Goal: Task Accomplishment & Management: Manage account settings

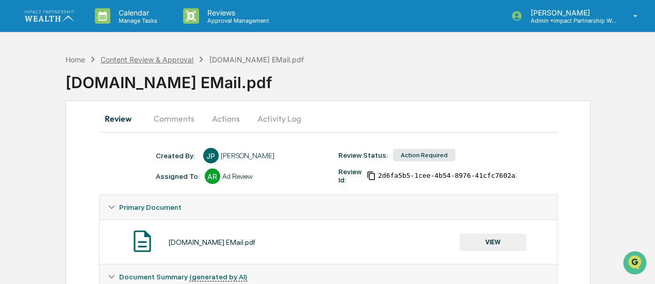
click at [158, 59] on div "Content Review & Approval" at bounding box center [147, 59] width 93 height 9
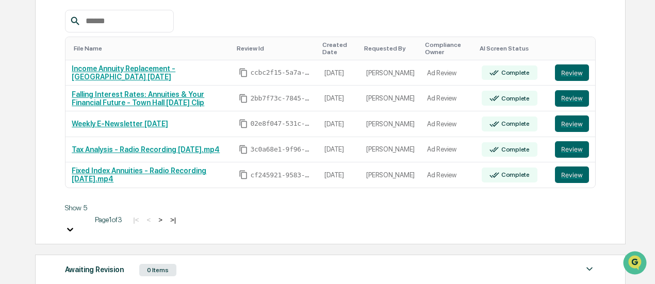
scroll to position [221, 0]
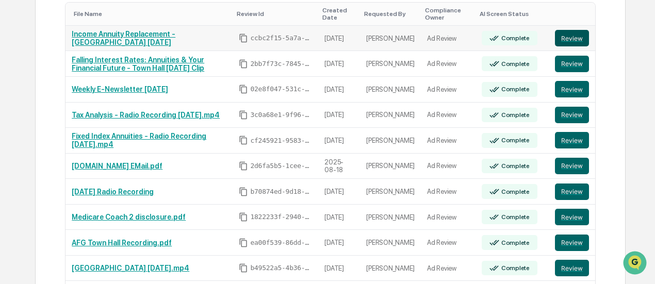
click at [577, 40] on button "Review" at bounding box center [572, 38] width 34 height 17
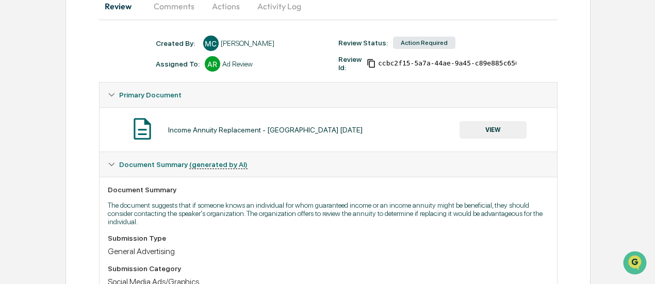
click at [490, 127] on button "VIEW" at bounding box center [493, 130] width 67 height 18
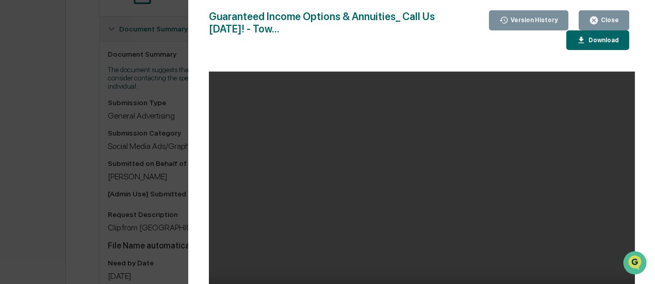
scroll to position [210, 0]
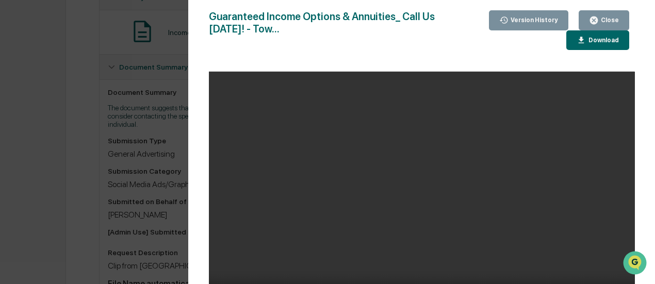
click at [589, 40] on div "Download" at bounding box center [603, 40] width 32 height 7
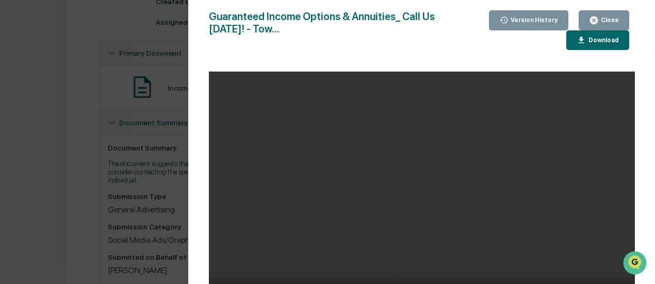
scroll to position [153, 0]
click at [21, 170] on div "Version History 08/19/2025, 05:15 PM Meghan Caviris 08/19/2025, 05:06 PM Meghan…" at bounding box center [327, 142] width 655 height 284
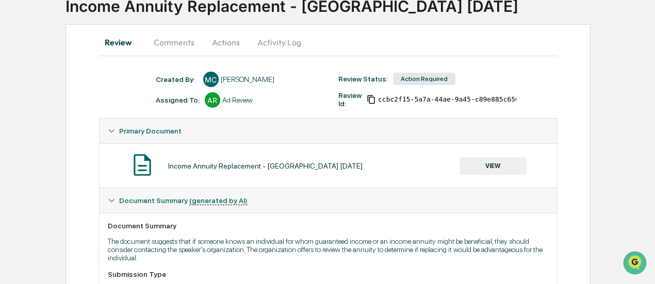
scroll to position [75, 0]
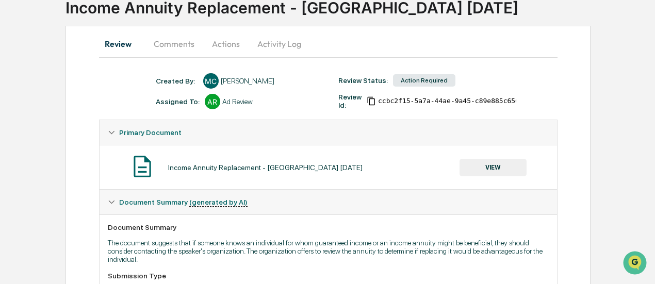
click at [228, 38] on button "Actions" at bounding box center [226, 43] width 46 height 25
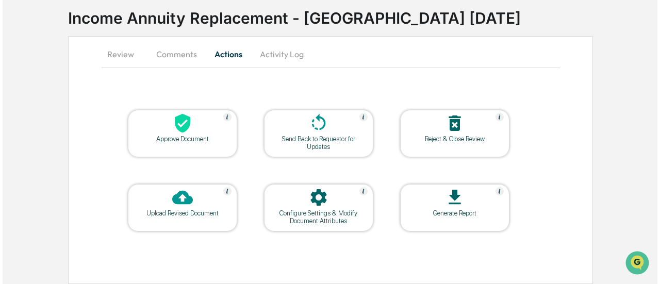
scroll to position [63, 0]
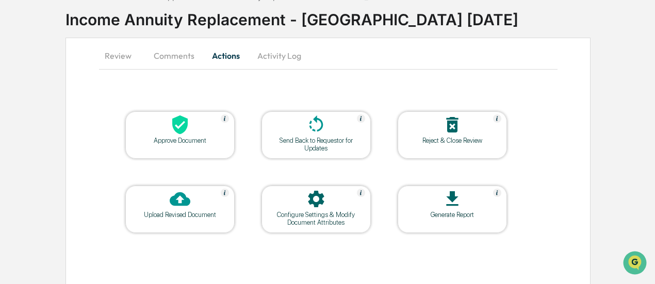
click at [188, 131] on icon at bounding box center [180, 125] width 21 height 21
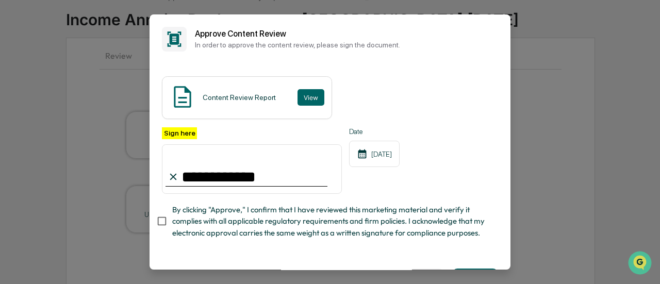
type input "**********"
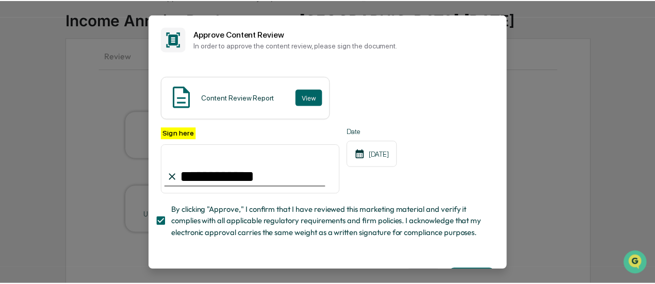
scroll to position [46, 0]
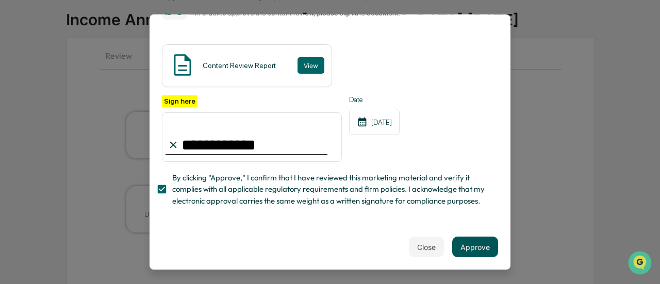
click at [485, 251] on button "Approve" at bounding box center [475, 247] width 46 height 21
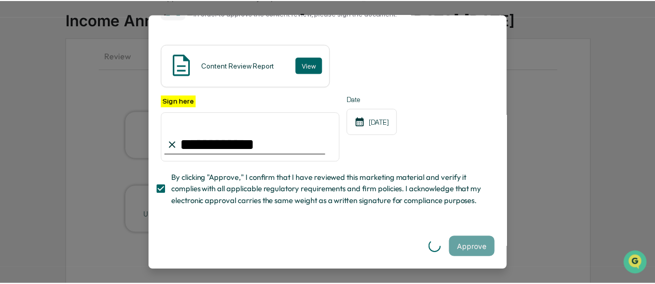
scroll to position [0, 0]
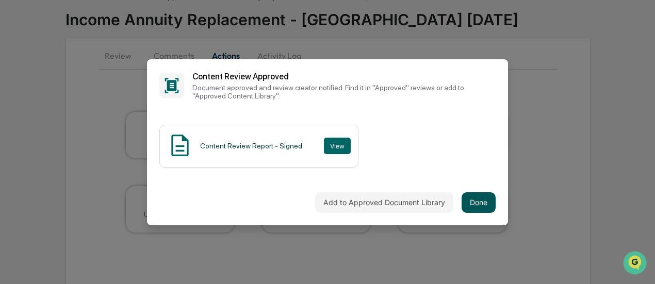
click at [481, 198] on button "Done" at bounding box center [479, 202] width 34 height 21
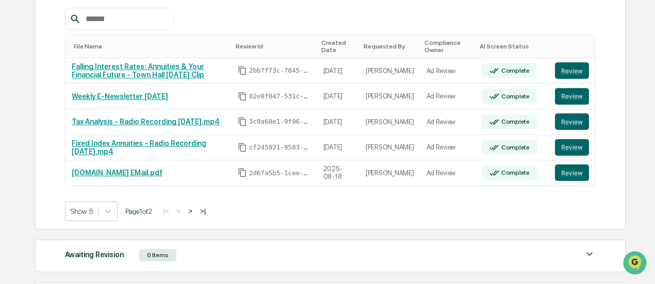
scroll to position [190, 0]
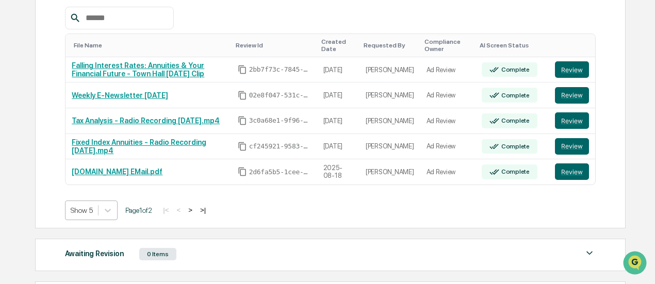
click at [85, 207] on body "Calendar Manage Tasks Reviews Approval Management Morgan Mears Admin • Impact P…" at bounding box center [327, 115] width 655 height 611
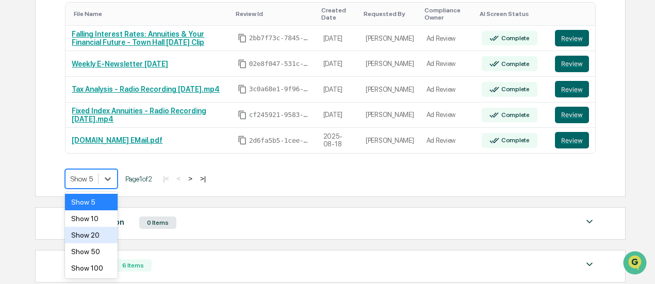
click at [93, 233] on div "Show 20" at bounding box center [91, 235] width 53 height 17
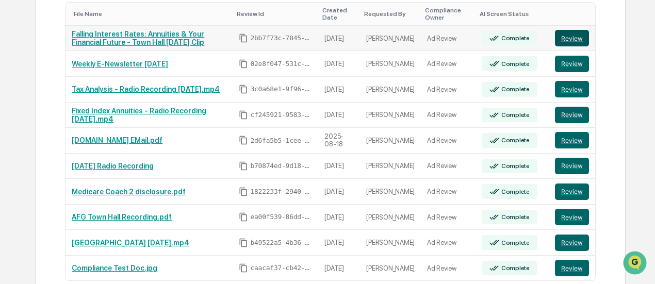
click at [562, 30] on button "Review" at bounding box center [572, 38] width 34 height 17
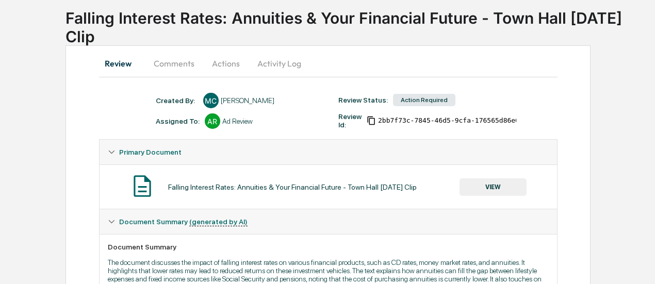
scroll to position [56, 0]
click at [490, 188] on button "VIEW" at bounding box center [493, 187] width 67 height 18
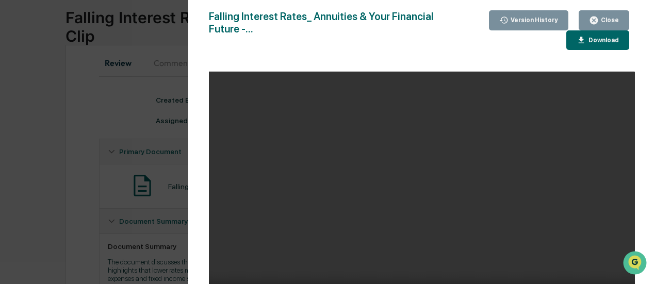
click at [584, 44] on icon "button" at bounding box center [582, 41] width 10 height 10
click at [605, 18] on div "Close" at bounding box center [609, 20] width 20 height 7
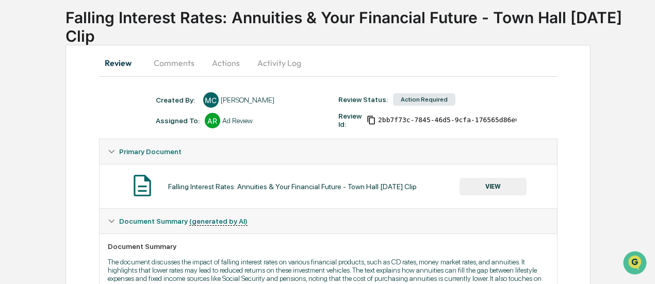
click at [237, 60] on button "Actions" at bounding box center [226, 63] width 46 height 25
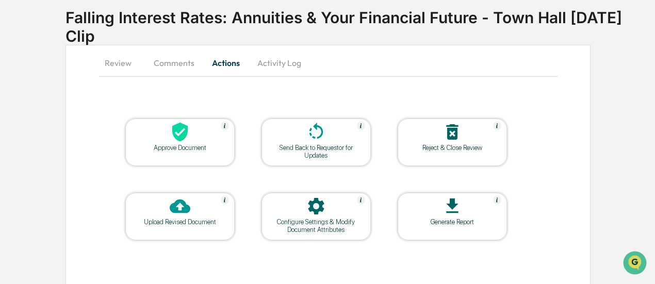
click at [168, 158] on div "Approve Document" at bounding box center [179, 142] width 109 height 47
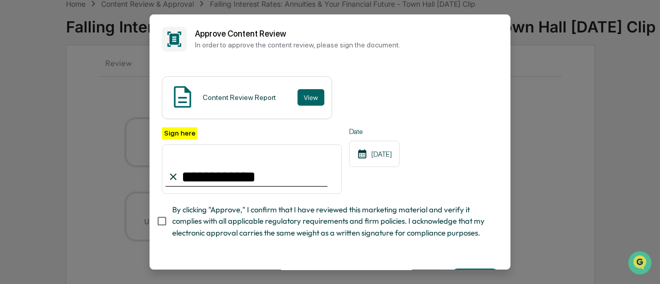
type input "**********"
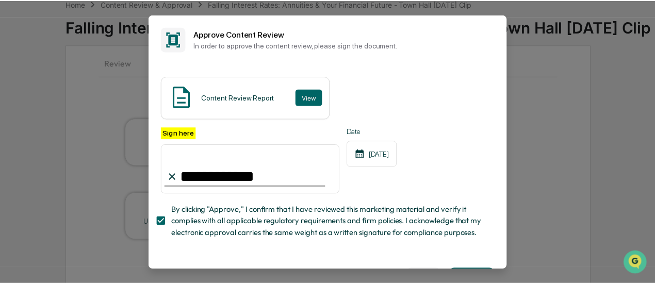
scroll to position [46, 0]
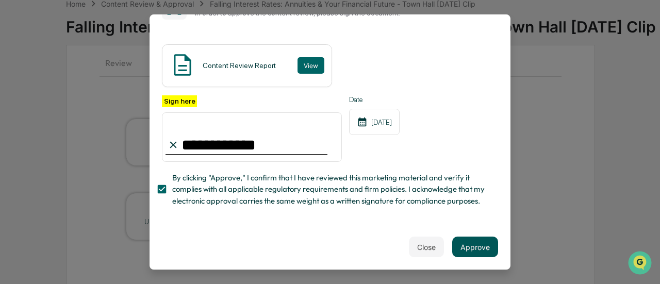
click at [473, 246] on button "Approve" at bounding box center [475, 247] width 46 height 21
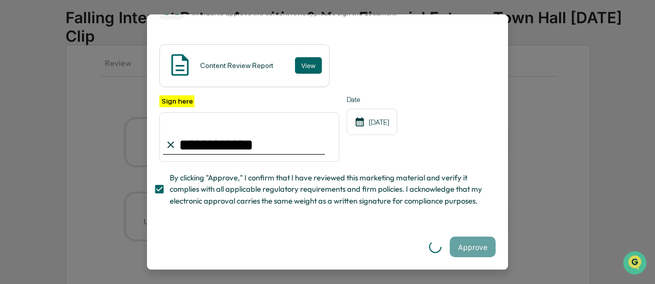
scroll to position [0, 0]
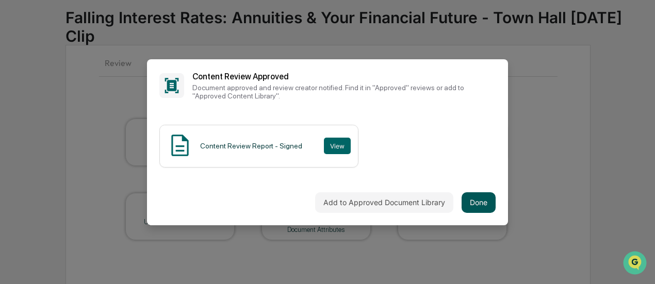
click at [485, 207] on button "Done" at bounding box center [479, 202] width 34 height 21
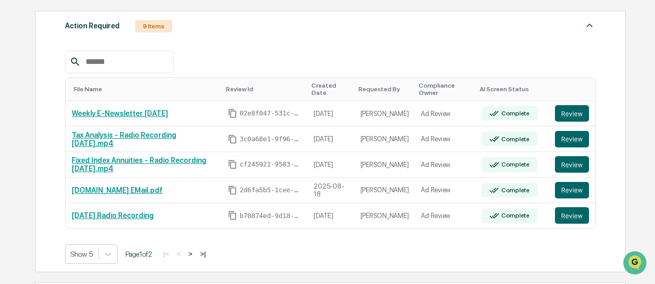
scroll to position [147, 0]
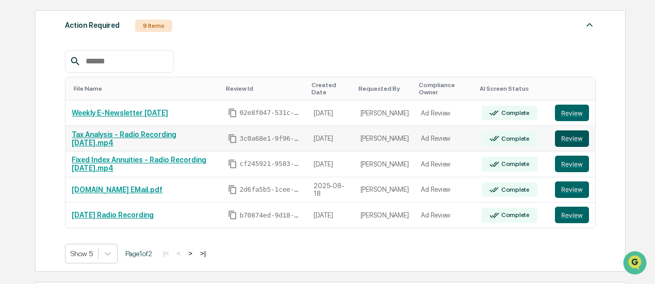
click at [575, 133] on button "Review" at bounding box center [572, 139] width 34 height 17
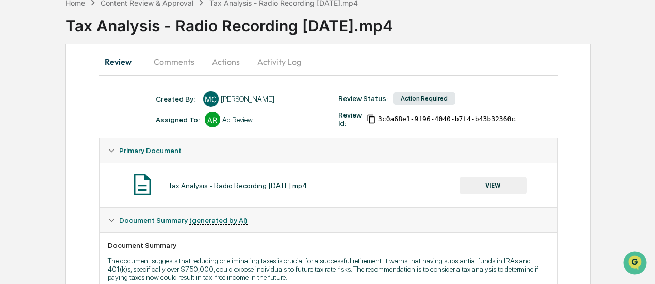
scroll to position [57, 0]
click at [459, 182] on div "Tax Analysis - Radio Recording 8.13.25.mp4 VIEW" at bounding box center [328, 184] width 441 height 27
click at [468, 185] on button "VIEW" at bounding box center [493, 185] width 67 height 18
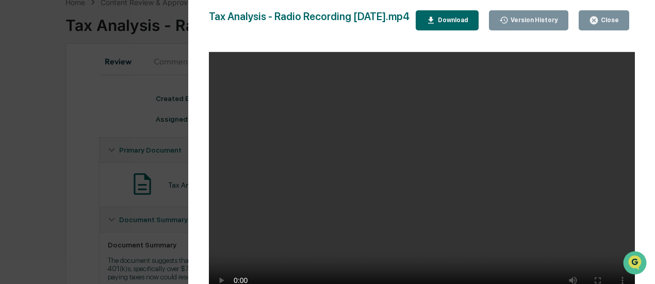
click at [461, 14] on button "Download" at bounding box center [447, 20] width 63 height 20
click at [604, 23] on div "Close" at bounding box center [609, 20] width 20 height 7
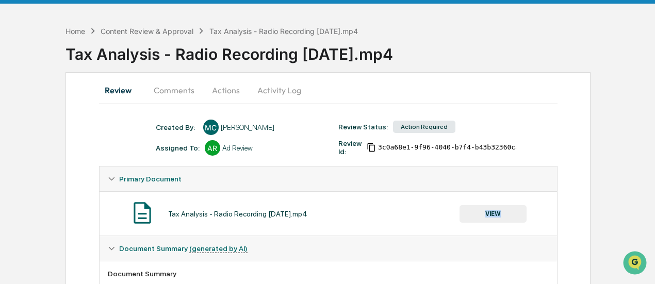
scroll to position [27, 0]
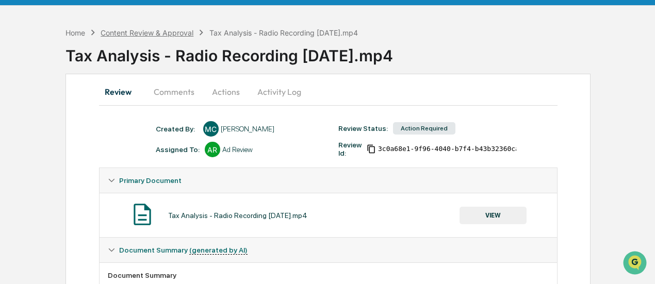
click at [158, 28] on div "Content Review & Approval" at bounding box center [147, 32] width 93 height 9
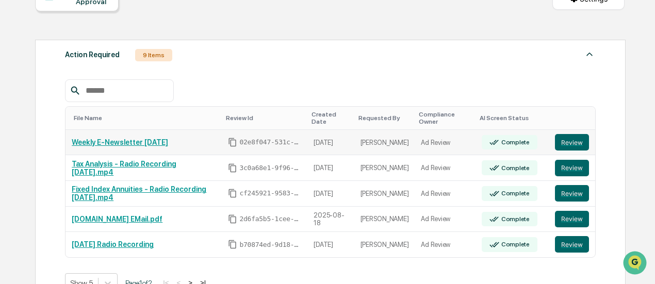
scroll to position [123, 0]
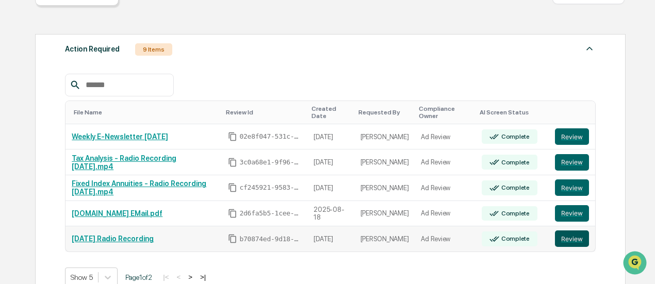
click at [586, 233] on button "Review" at bounding box center [572, 239] width 34 height 17
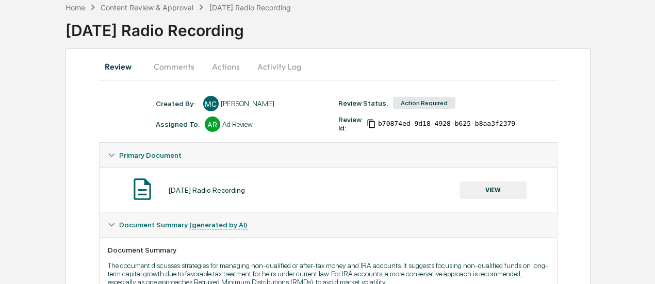
scroll to position [53, 0]
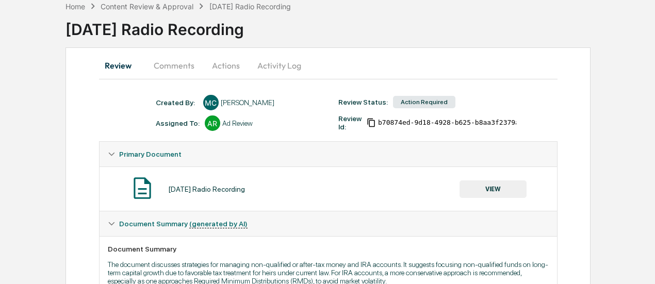
click at [512, 193] on button "VIEW" at bounding box center [493, 190] width 67 height 18
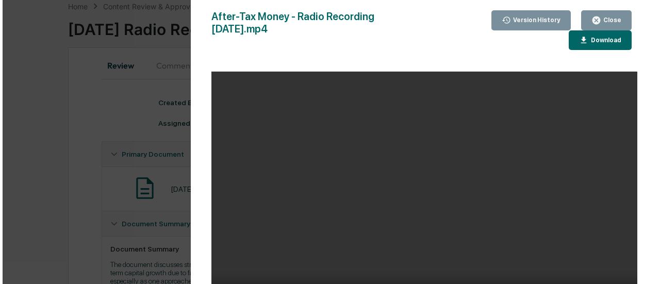
scroll to position [0, 0]
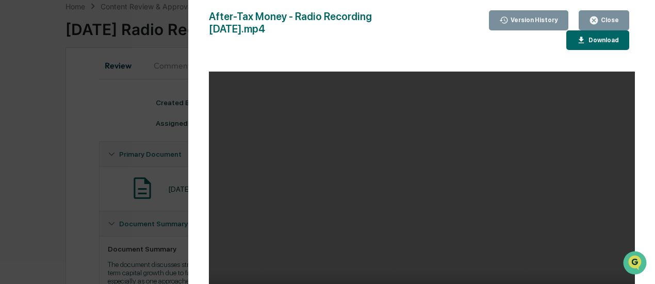
click at [590, 35] on button "Download" at bounding box center [597, 40] width 63 height 20
click at [598, 21] on icon "button" at bounding box center [594, 21] width 8 height 8
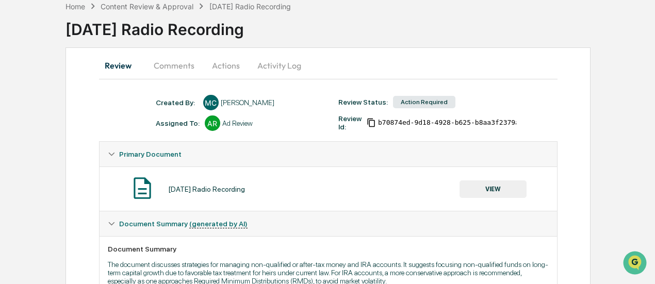
click at [234, 67] on button "Actions" at bounding box center [226, 65] width 46 height 25
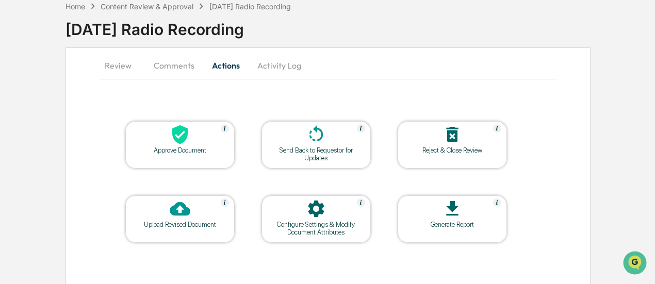
click at [191, 150] on div "Approve Document" at bounding box center [180, 151] width 93 height 8
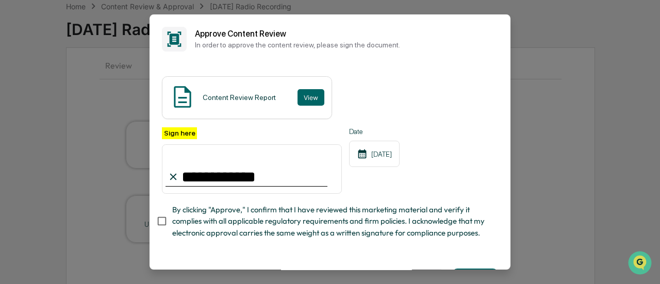
type input "**********"
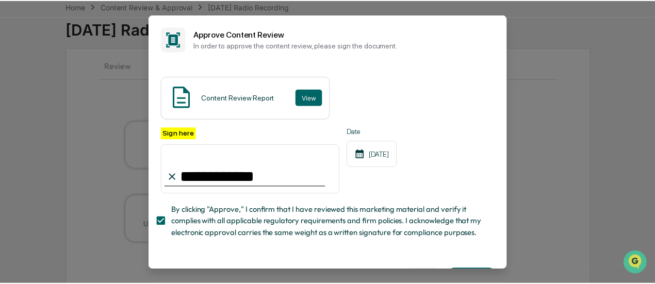
scroll to position [46, 0]
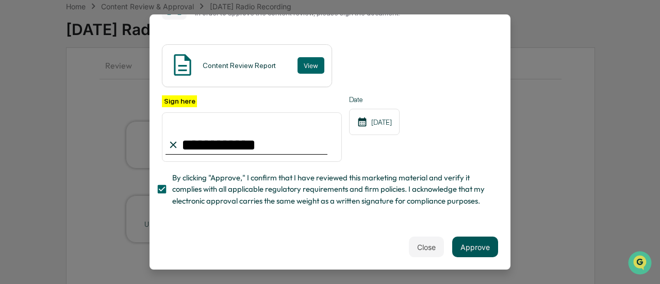
click at [478, 253] on button "Approve" at bounding box center [475, 247] width 46 height 21
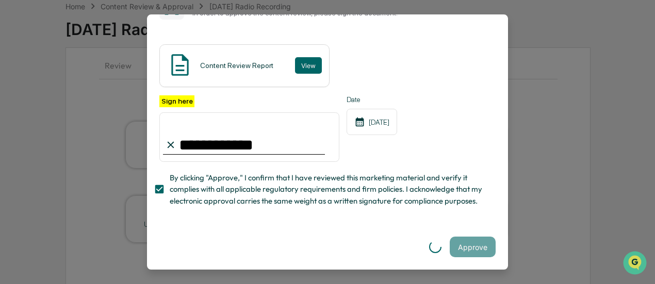
scroll to position [0, 0]
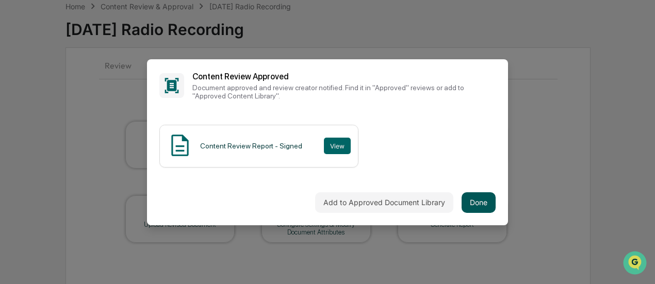
click at [485, 206] on button "Done" at bounding box center [479, 202] width 34 height 21
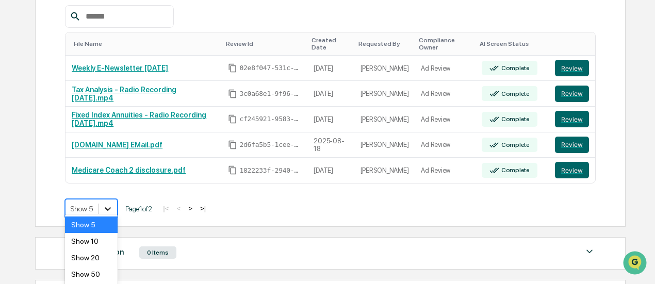
click at [102, 197] on body "Calendar Manage Tasks Reviews Approval Management Morgan Mears Admin • Impact P…" at bounding box center [327, 114] width 655 height 611
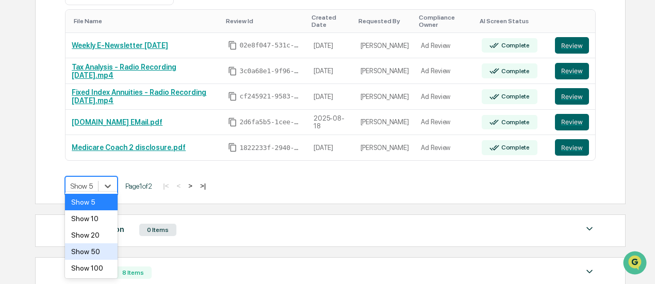
click at [89, 248] on div "Show 50" at bounding box center [91, 251] width 53 height 17
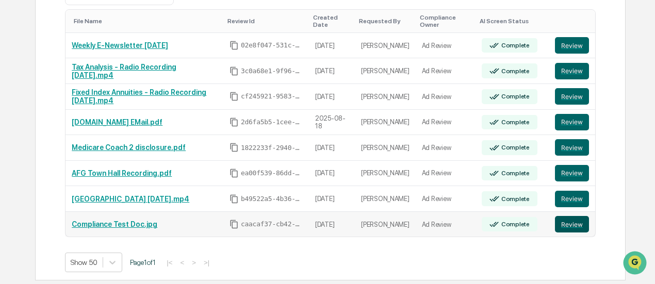
click at [577, 216] on button "Review" at bounding box center [572, 224] width 34 height 17
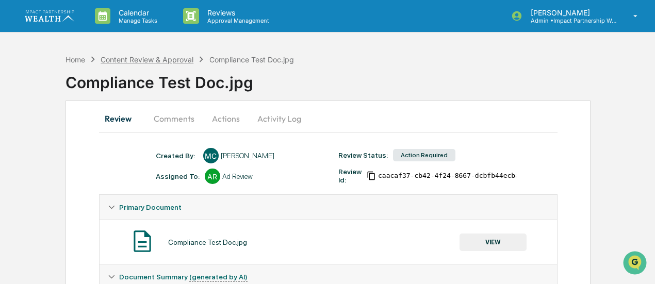
click at [167, 58] on div "Content Review & Approval" at bounding box center [147, 59] width 93 height 9
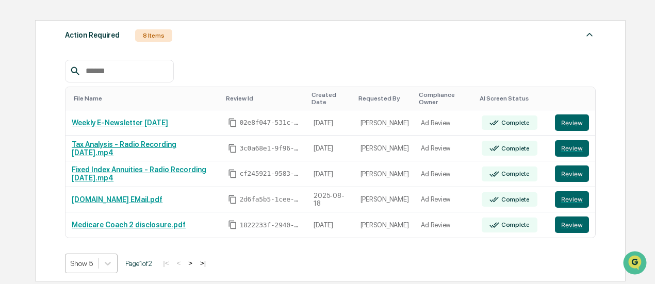
scroll to position [214, 0]
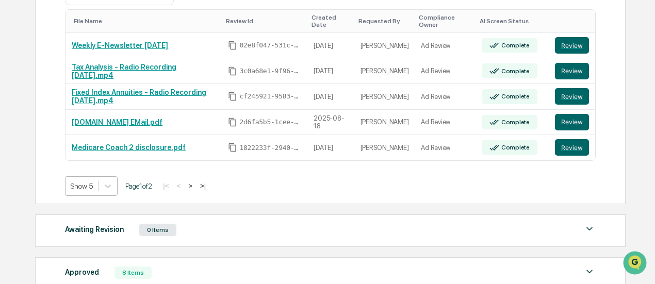
click at [97, 257] on body "Calendar Manage Tasks Reviews Approval Management [PERSON_NAME] Admin • Impact …" at bounding box center [327, 91] width 655 height 611
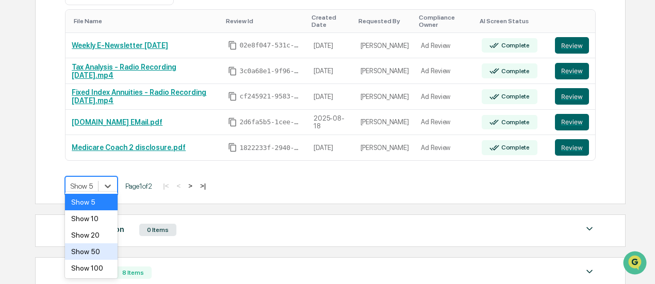
click at [97, 251] on div "Show 50" at bounding box center [91, 251] width 53 height 17
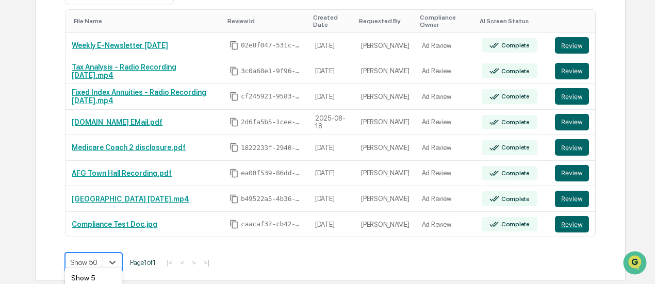
scroll to position [290, 0]
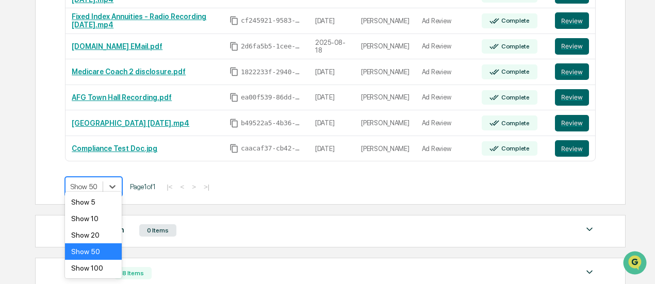
click at [97, 251] on body "Calendar Manage Tasks Reviews Approval Management [PERSON_NAME] Admin • Impact …" at bounding box center [327, 54] width 655 height 688
click at [566, 116] on button "Review" at bounding box center [572, 123] width 34 height 17
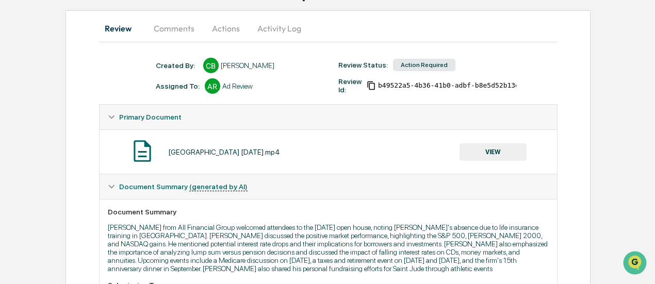
scroll to position [87, 0]
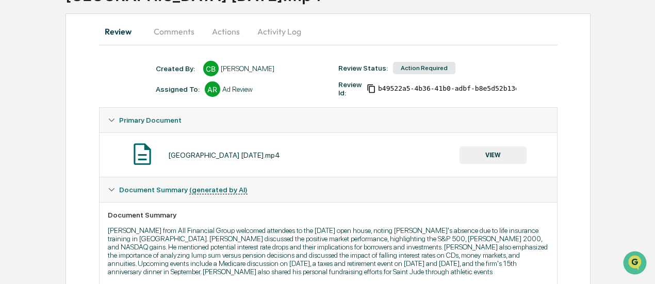
click at [178, 31] on button "Comments" at bounding box center [173, 31] width 57 height 25
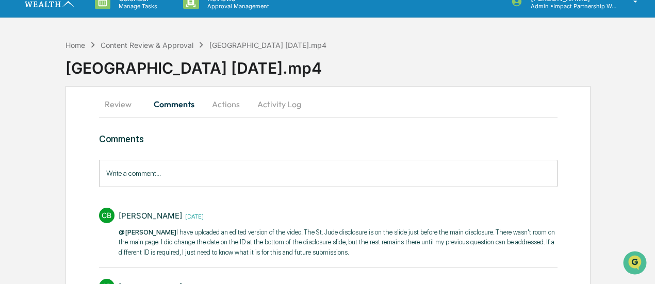
scroll to position [0, 0]
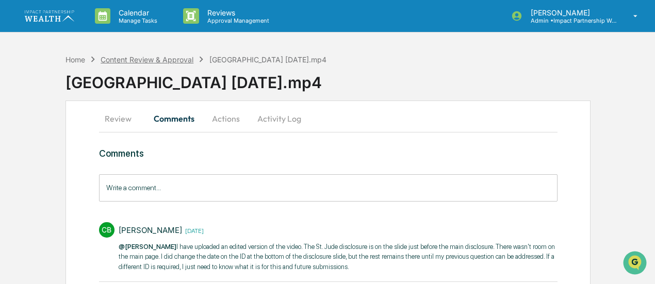
click at [159, 60] on div "Content Review & Approval" at bounding box center [147, 59] width 93 height 9
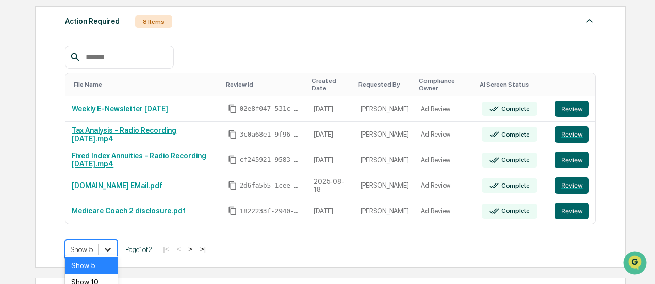
scroll to position [214, 0]
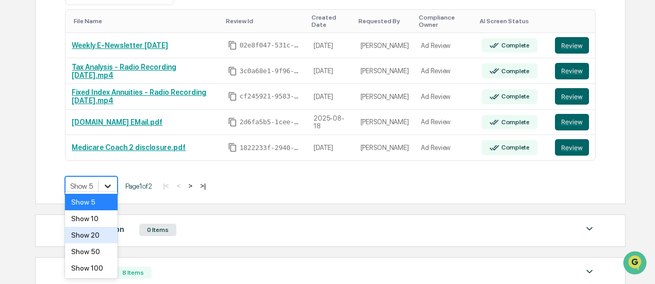
click at [101, 242] on body "Calendar Manage Tasks Reviews Approval Management Morgan Mears Admin • Impact P…" at bounding box center [327, 91] width 655 height 611
click at [98, 232] on div "Show 20" at bounding box center [91, 235] width 53 height 17
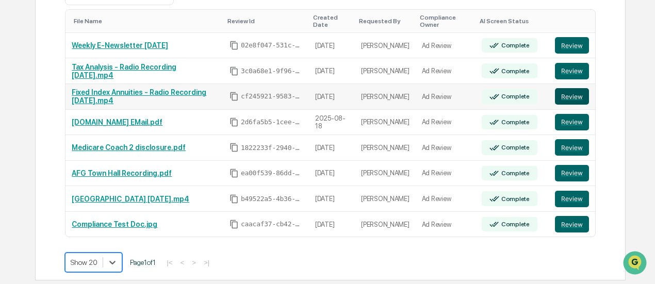
click at [567, 88] on button "Review" at bounding box center [572, 96] width 34 height 17
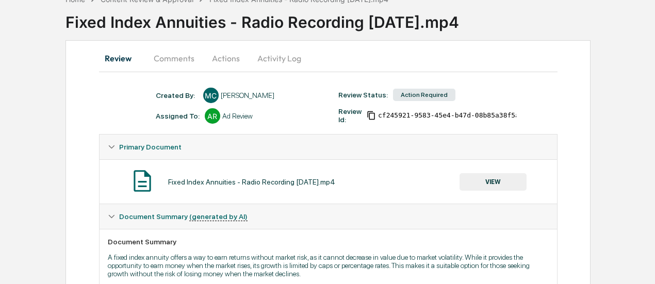
scroll to position [61, 0]
click at [491, 180] on button "VIEW" at bounding box center [493, 182] width 67 height 18
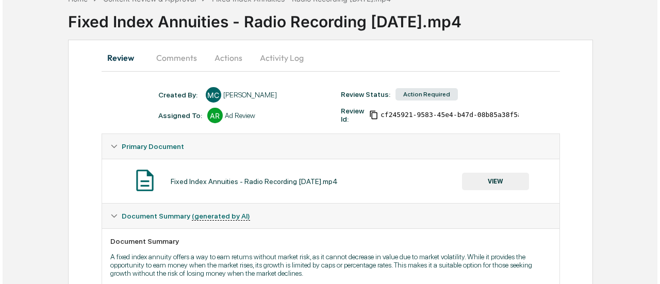
scroll to position [0, 0]
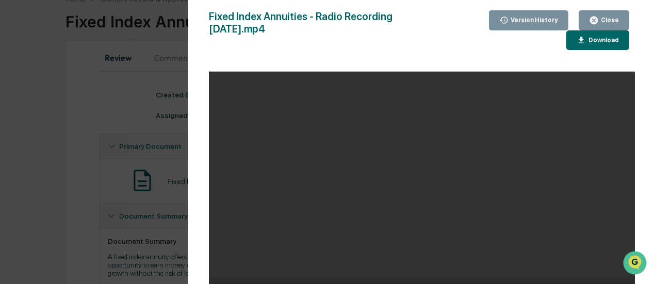
click at [583, 45] on button "Download" at bounding box center [597, 40] width 63 height 20
click at [598, 19] on icon "button" at bounding box center [594, 21] width 8 height 8
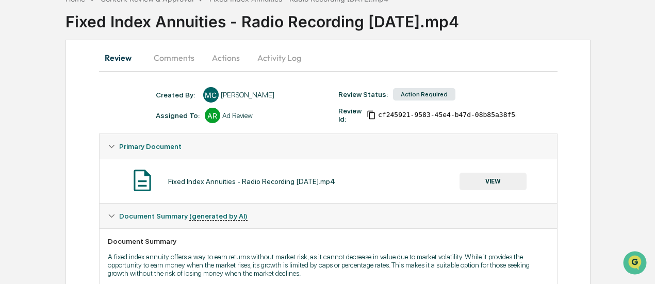
click at [233, 64] on button "Actions" at bounding box center [226, 57] width 46 height 25
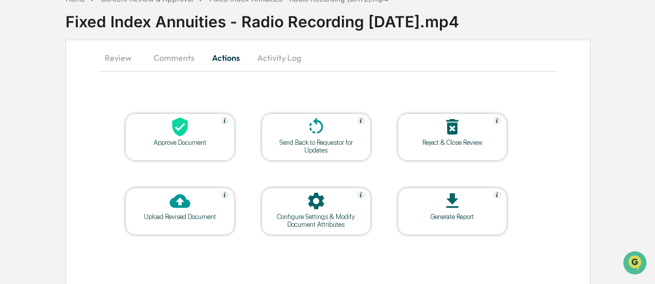
click at [196, 140] on div "Approve Document" at bounding box center [180, 143] width 93 height 8
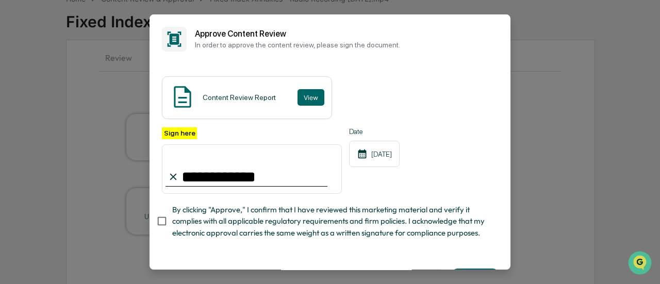
type input "**********"
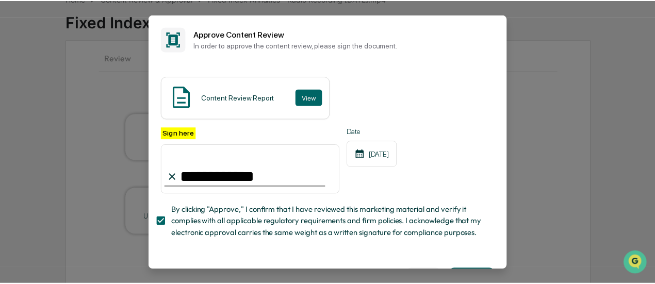
scroll to position [46, 0]
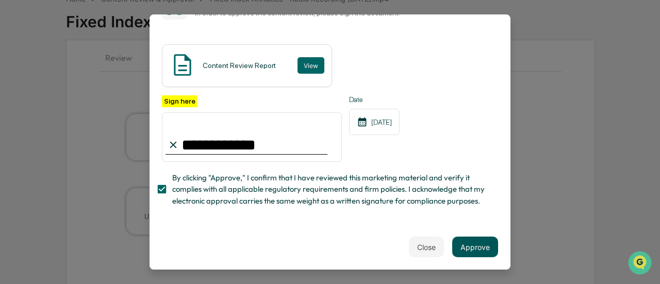
click at [461, 246] on button "Approve" at bounding box center [475, 247] width 46 height 21
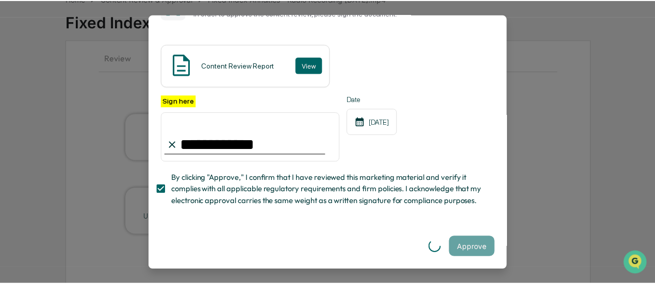
scroll to position [0, 0]
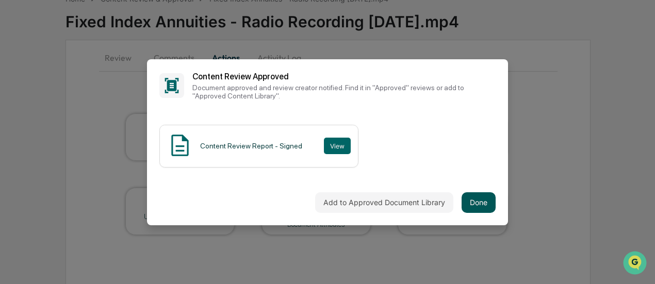
click at [476, 206] on button "Done" at bounding box center [479, 202] width 34 height 21
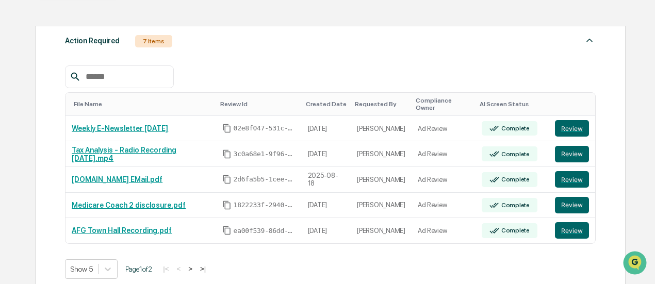
scroll to position [146, 0]
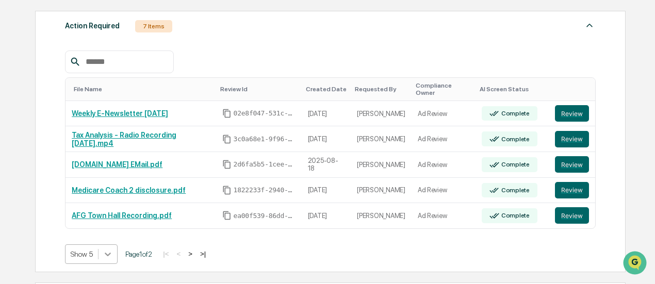
click at [99, 247] on body "Calendar Manage Tasks Reviews Approval Management Morgan Mears Admin • Impact P…" at bounding box center [327, 159] width 655 height 611
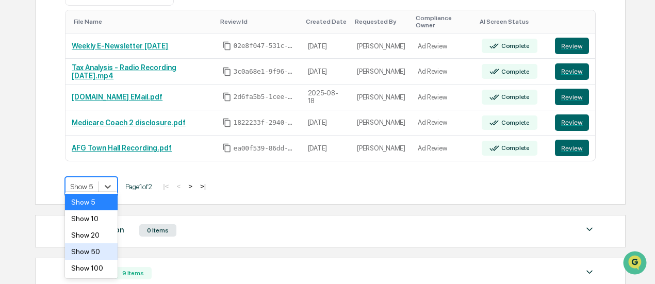
click at [100, 252] on div "Show 50" at bounding box center [91, 251] width 53 height 17
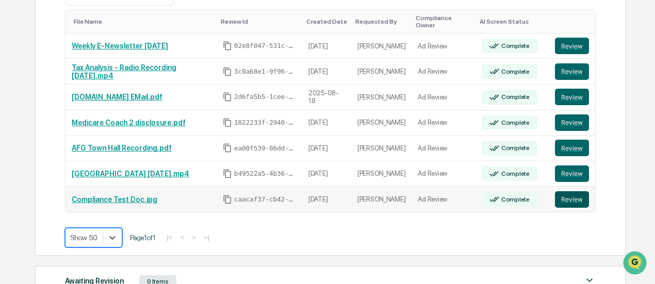
click at [569, 193] on button "Review" at bounding box center [572, 199] width 34 height 17
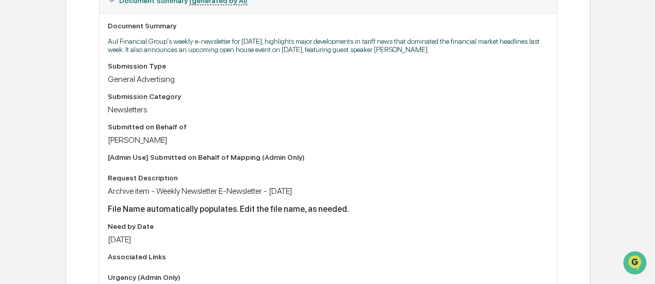
scroll to position [311, 0]
